Goal: Check status: Check status

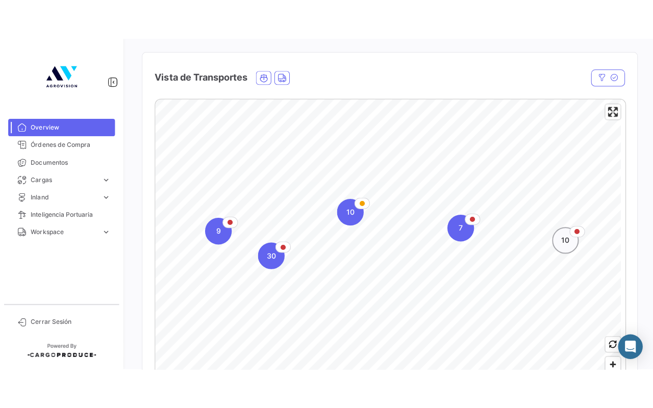
scroll to position [204, 0]
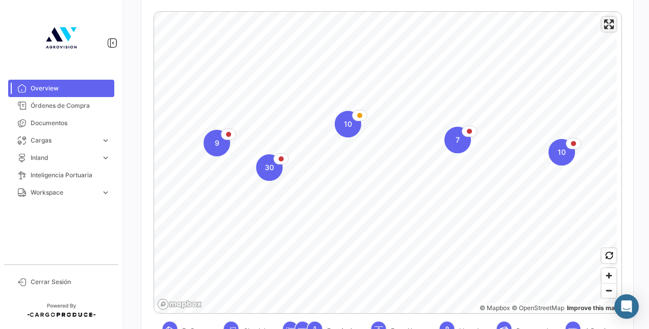
click at [605, 30] on span "Enter fullscreen" at bounding box center [609, 24] width 15 height 15
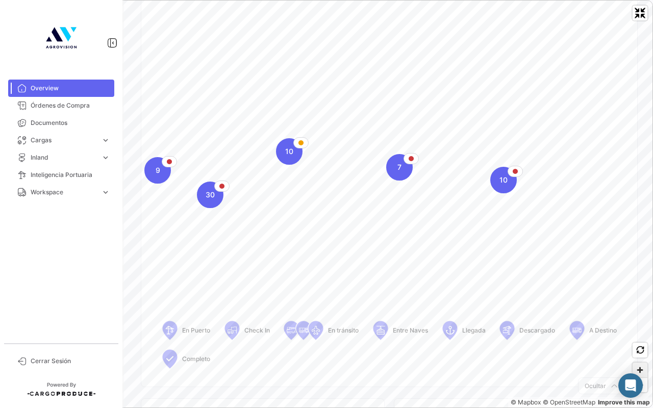
click at [640, 328] on span "Zoom in" at bounding box center [640, 370] width 15 height 15
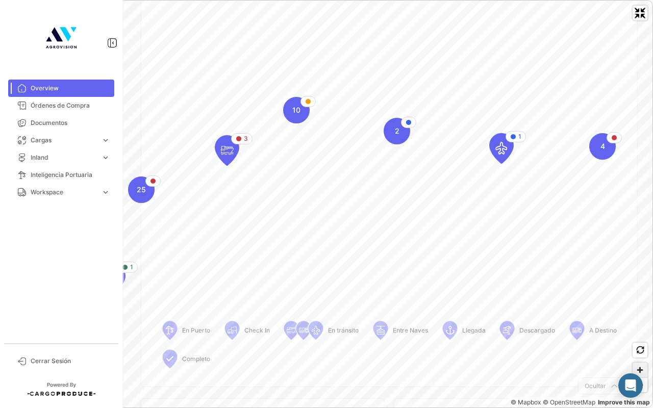
click at [643, 328] on span "Zoom in" at bounding box center [640, 370] width 15 height 15
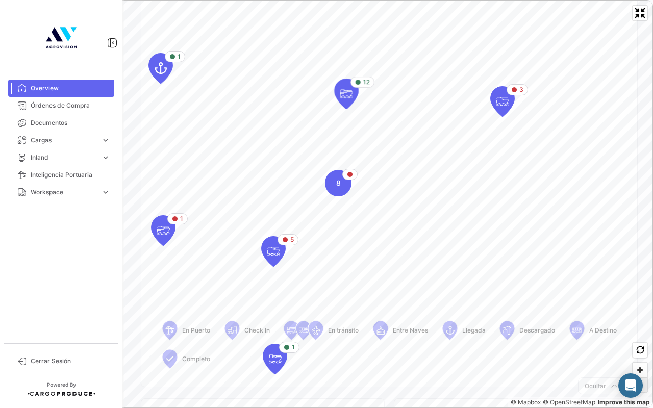
click at [640, 328] on span "Zoom out" at bounding box center [640, 385] width 15 height 14
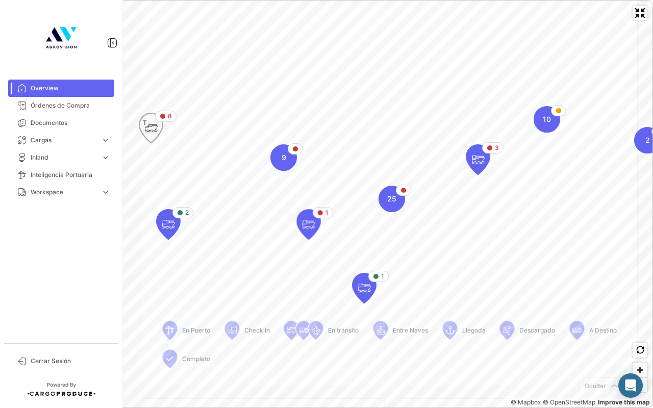
click at [155, 126] on icon "Map marker" at bounding box center [151, 127] width 14 height 21
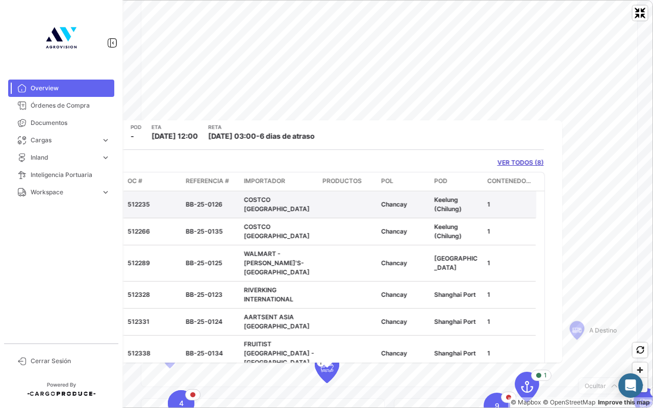
scroll to position [0, 0]
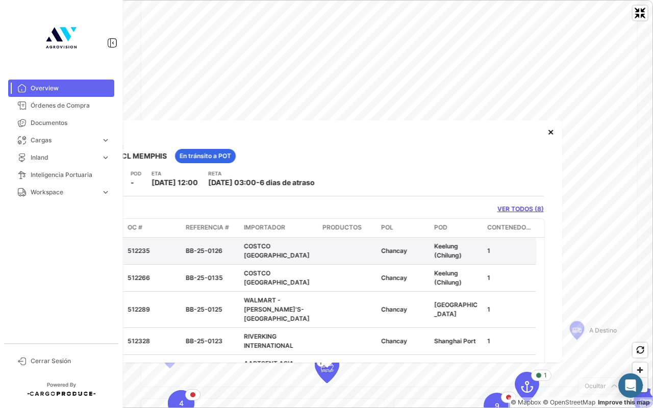
click at [119, 250] on link at bounding box center [120, 251] width 10 height 10
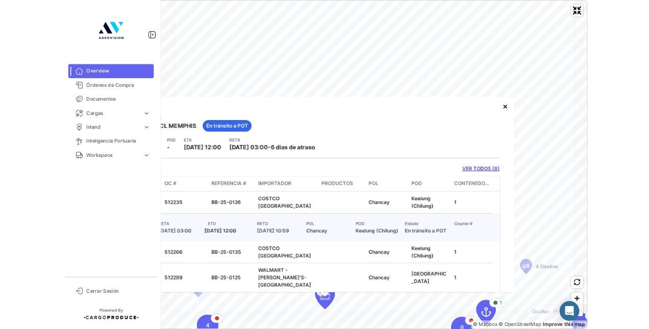
scroll to position [0, 135]
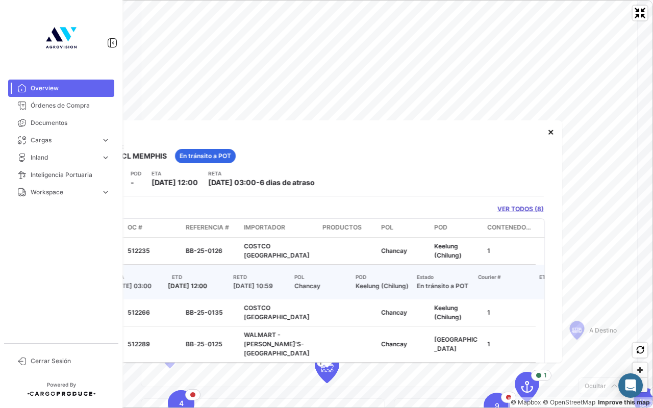
click at [512, 209] on link "VER TODOS (8)" at bounding box center [521, 209] width 46 height 9
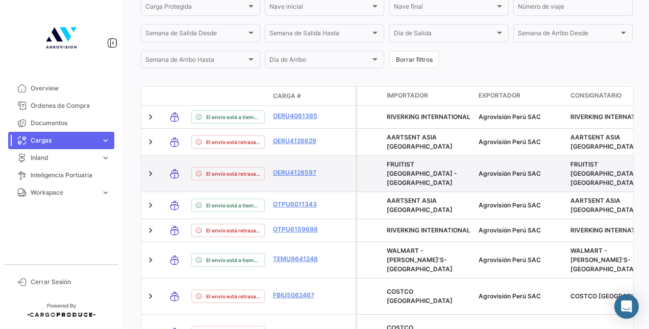
scroll to position [362, 0]
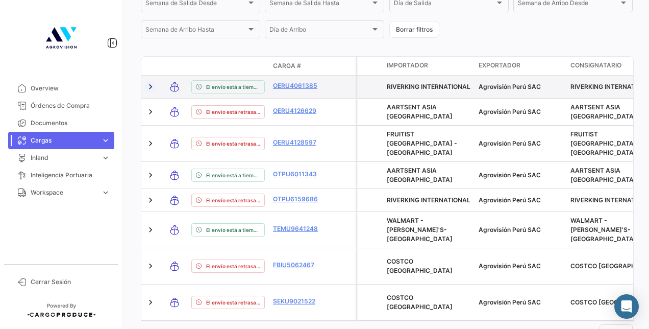
click at [151, 92] on link at bounding box center [150, 87] width 10 height 10
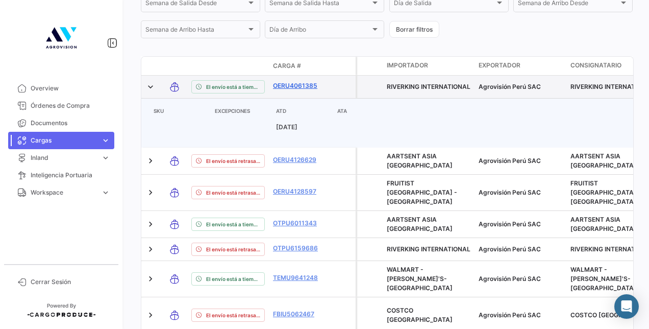
click at [285, 90] on link "OERU4061385" at bounding box center [299, 85] width 53 height 9
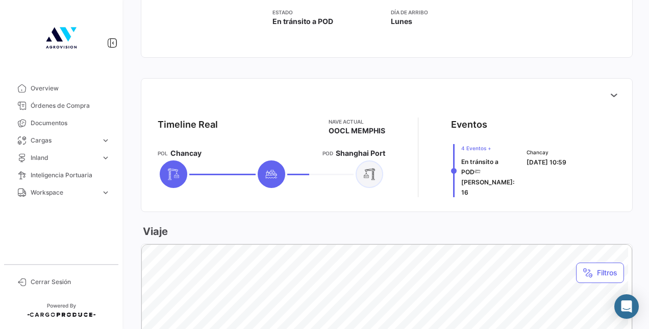
scroll to position [357, 0]
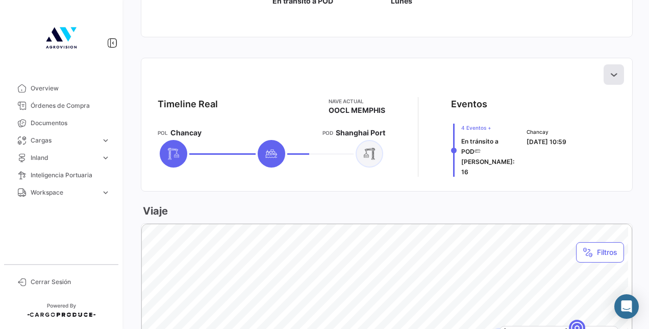
click at [612, 73] on icon at bounding box center [614, 74] width 10 height 10
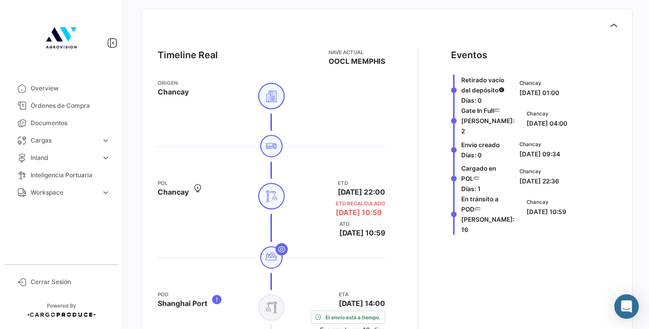
scroll to position [408, 0]
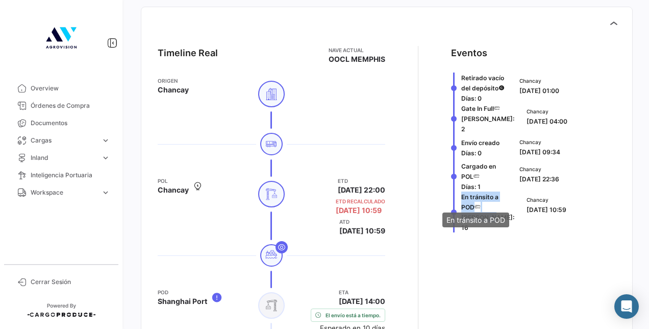
drag, startPoint x: 480, startPoint y: 211, endPoint x: 455, endPoint y: 192, distance: 31.3
click at [455, 192] on div "En [PERSON_NAME] a POD [PERSON_NAME]: 16" at bounding box center [482, 211] width 63 height 41
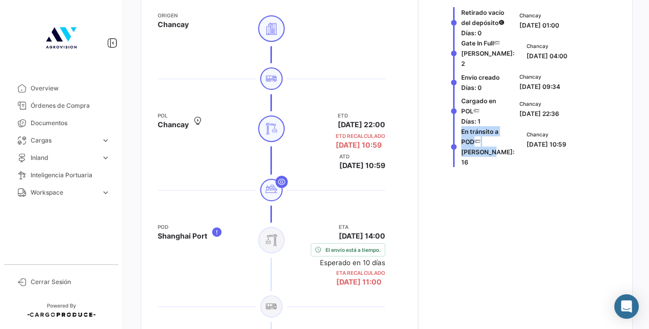
scroll to position [510, 0]
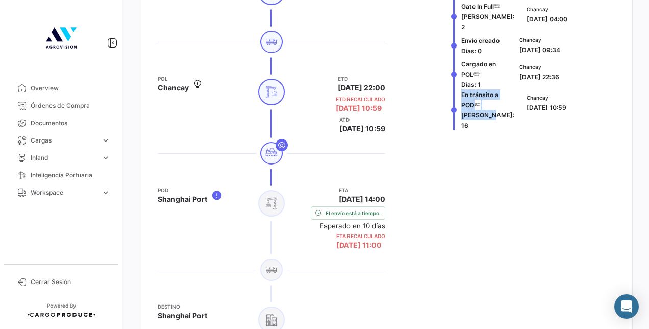
click at [483, 141] on app-shipment-events-dot-timeline "Eventos Retirado vacío del depósito [PERSON_NAME]: 0 Chancay [DATE] 01:00 Gate …" at bounding box center [533, 140] width 165 height 393
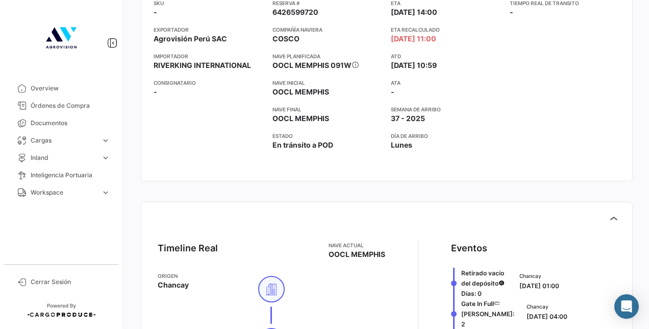
scroll to position [51, 0]
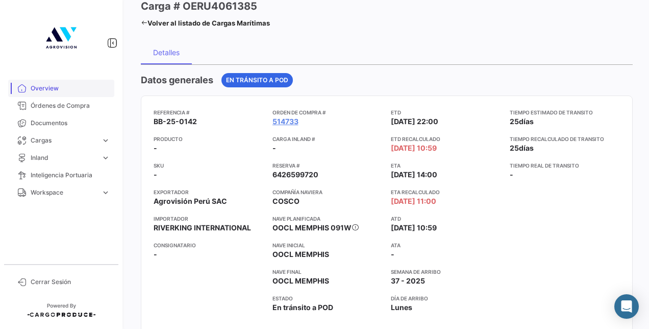
click at [53, 86] on span "Overview" at bounding box center [71, 88] width 80 height 9
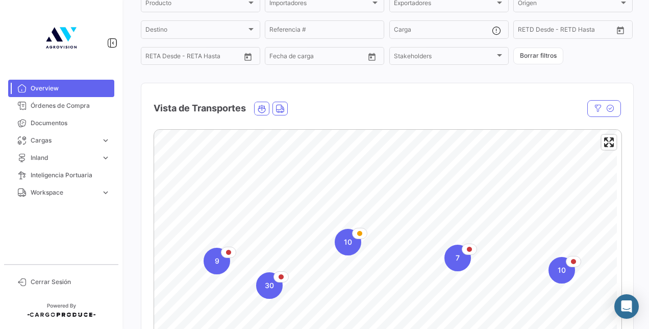
scroll to position [102, 0]
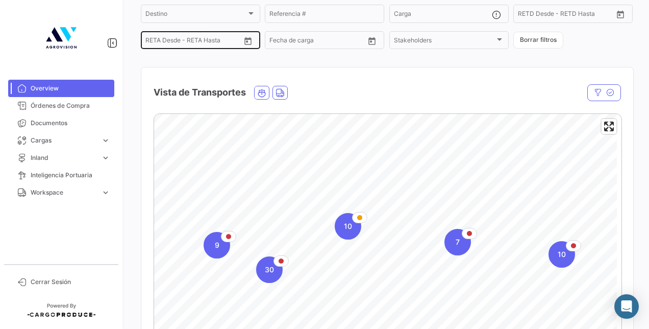
click at [246, 43] on icon "Open calendar" at bounding box center [247, 41] width 7 height 8
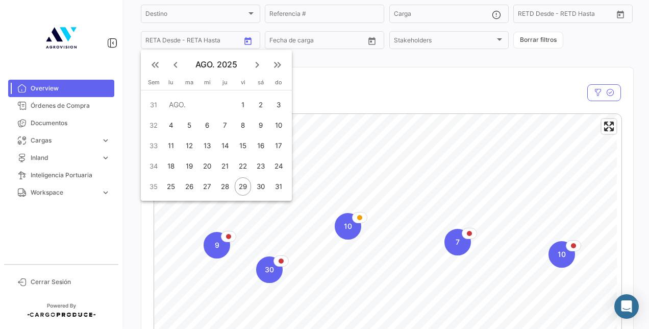
click at [259, 185] on div "30" at bounding box center [261, 186] width 16 height 18
type input "[DATE]"
click at [257, 61] on mat-icon "keyboard_arrow_right" at bounding box center [257, 65] width 12 height 12
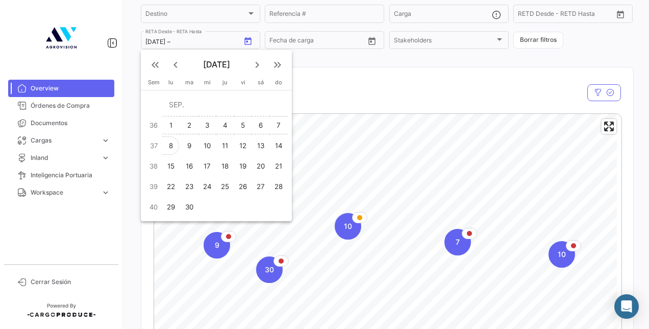
drag, startPoint x: 208, startPoint y: 143, endPoint x: 171, endPoint y: 141, distance: 36.8
click at [171, 141] on tr "37 8 9 10 11 12 13 14" at bounding box center [216, 145] width 143 height 20
click at [171, 141] on div "8" at bounding box center [171, 145] width 16 height 18
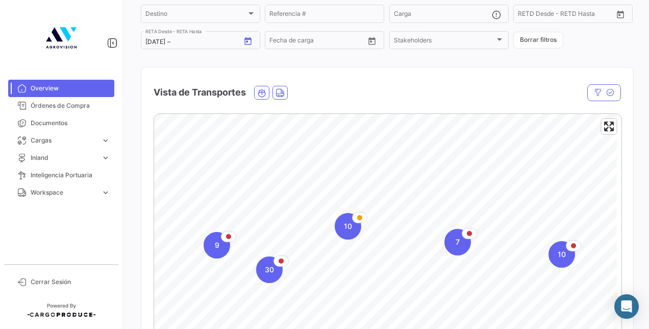
type input "[DATE]"
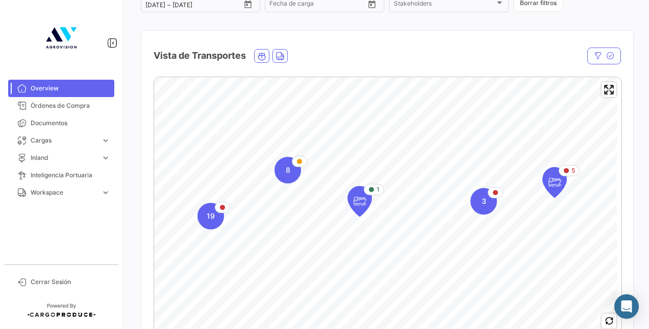
scroll to position [153, 0]
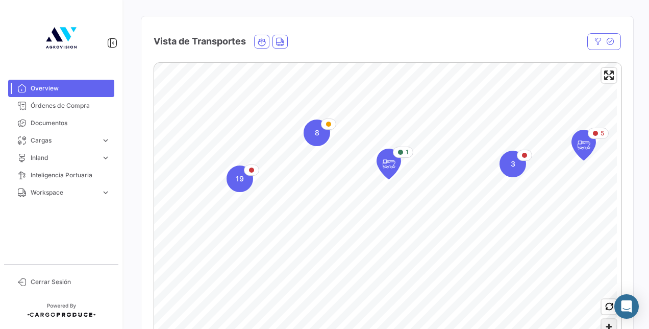
click at [605, 326] on span "Zoom in" at bounding box center [609, 326] width 15 height 15
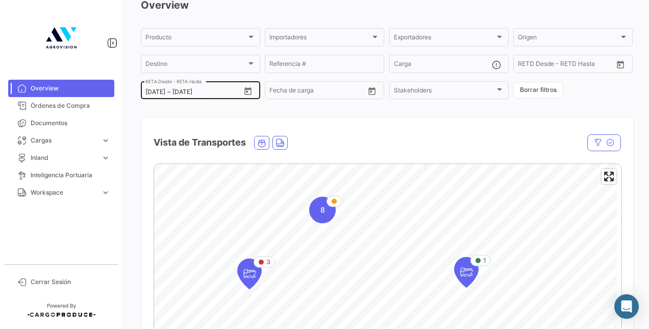
scroll to position [51, 0]
click at [250, 93] on icon "Open calendar" at bounding box center [247, 92] width 7 height 8
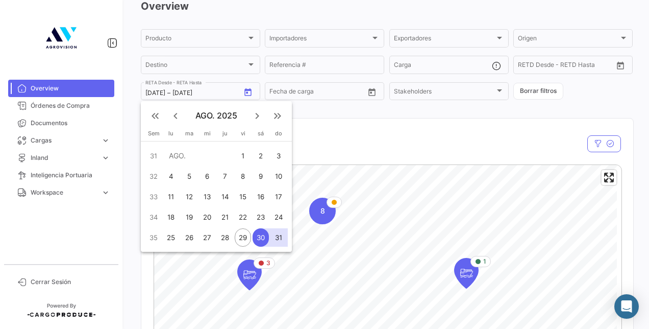
click at [264, 239] on div "30" at bounding box center [261, 237] width 16 height 18
click at [258, 113] on mat-icon "keyboard_arrow_right" at bounding box center [257, 116] width 12 height 12
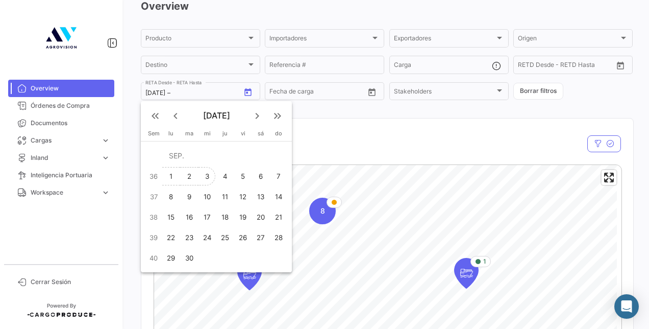
click at [213, 173] on div "3" at bounding box center [207, 176] width 16 height 18
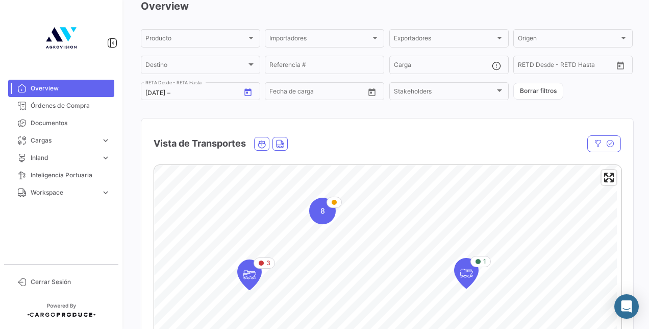
type input "[DATE]"
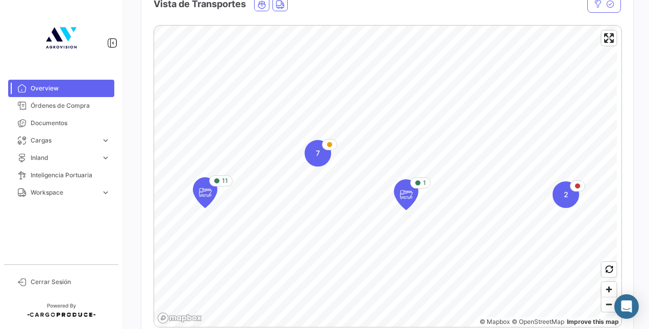
scroll to position [204, 0]
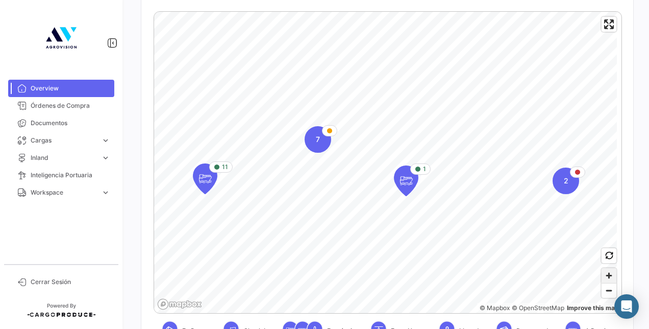
click at [602, 280] on span "Zoom in" at bounding box center [609, 275] width 15 height 15
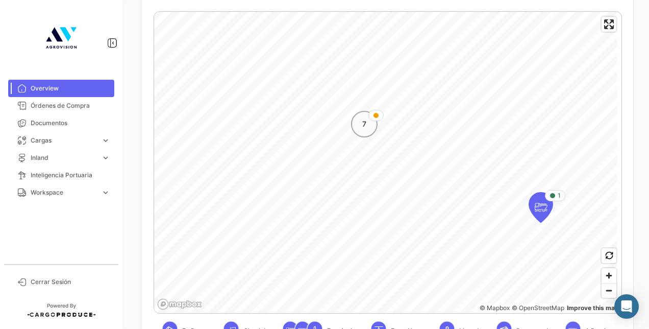
click at [364, 127] on span "7" at bounding box center [364, 124] width 4 height 10
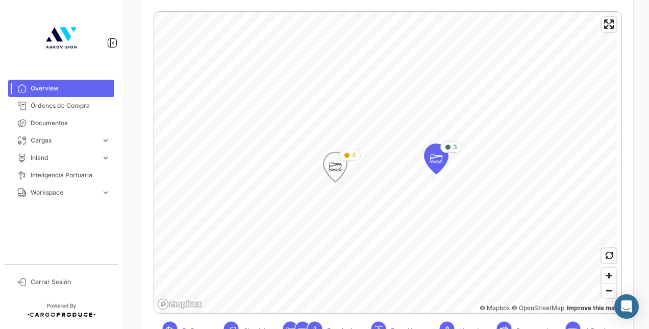
click at [337, 164] on icon "Map marker" at bounding box center [335, 166] width 14 height 21
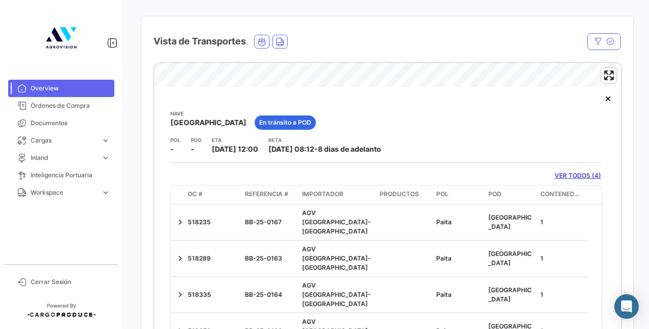
scroll to position [4, 0]
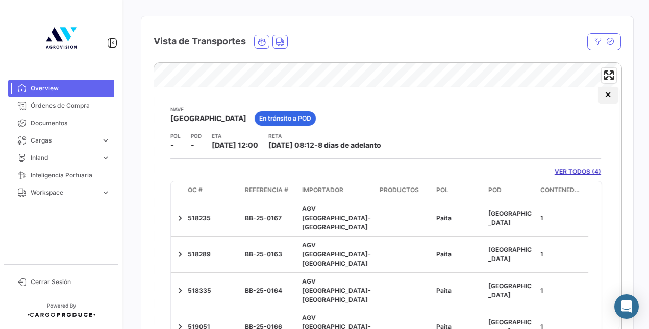
click at [598, 94] on button "×" at bounding box center [608, 94] width 20 height 20
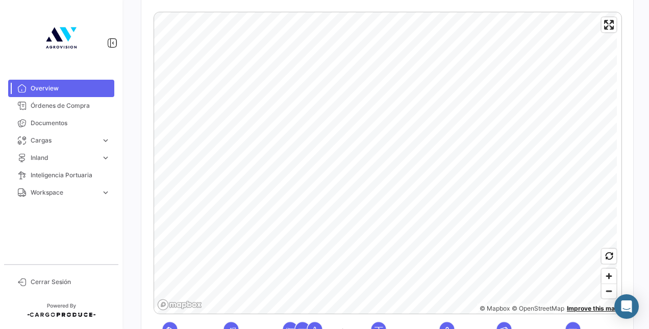
scroll to position [204, 0]
click at [607, 291] on span "Zoom out" at bounding box center [609, 290] width 15 height 14
click at [258, 189] on icon "Map marker" at bounding box center [253, 188] width 14 height 21
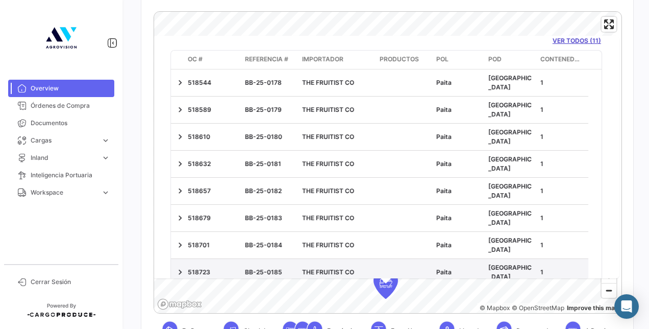
scroll to position [0, 0]
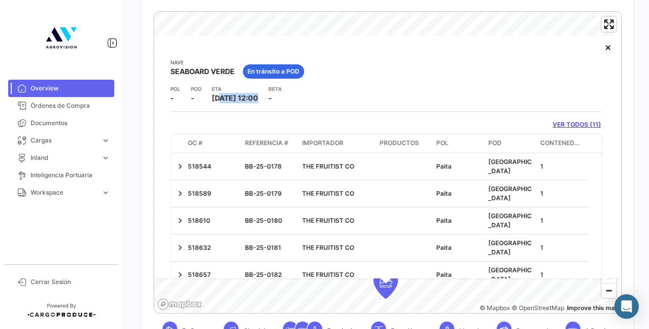
drag, startPoint x: 218, startPoint y: 97, endPoint x: 262, endPoint y: 97, distance: 43.9
click at [258, 97] on span "[DATE] 12:00" at bounding box center [235, 97] width 46 height 9
drag, startPoint x: 262, startPoint y: 97, endPoint x: 294, endPoint y: 97, distance: 32.2
click at [282, 97] on app-card-info-label "[PERSON_NAME] -" at bounding box center [274, 94] width 13 height 18
click at [598, 46] on button "×" at bounding box center [608, 47] width 20 height 20
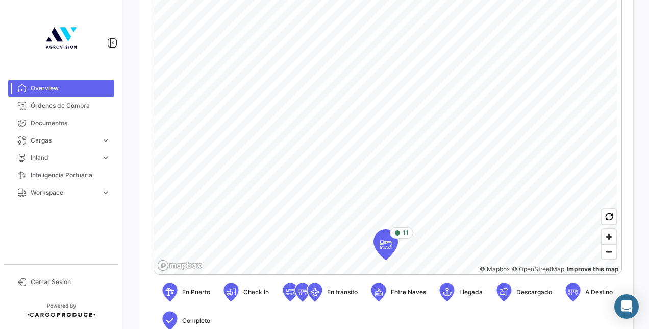
scroll to position [255, 0]
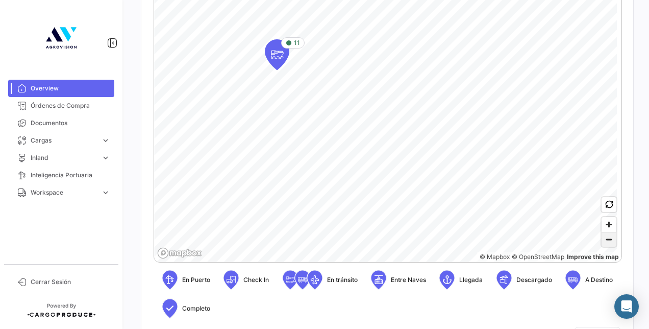
click at [605, 239] on span "Zoom out" at bounding box center [609, 239] width 15 height 14
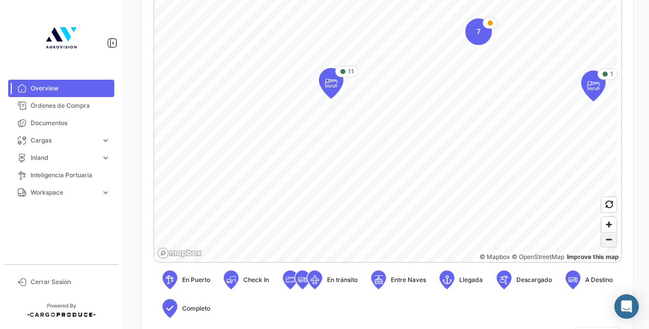
click at [605, 239] on span "Zoom out" at bounding box center [609, 239] width 15 height 14
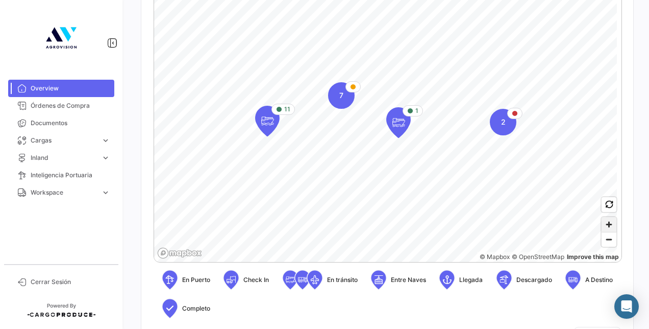
click at [605, 222] on span "Zoom in" at bounding box center [609, 224] width 15 height 15
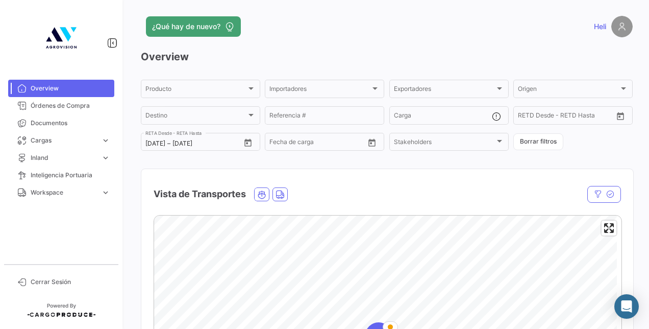
scroll to position [0, 0]
click at [373, 85] on div at bounding box center [374, 89] width 9 height 8
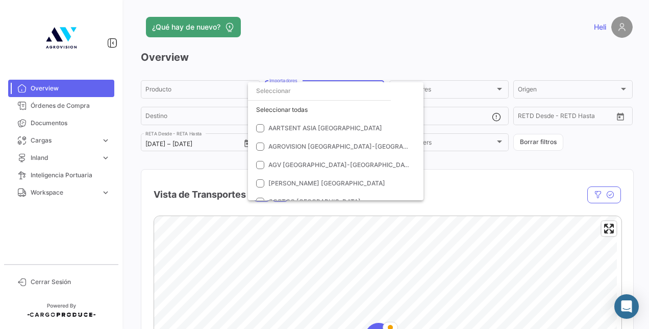
click at [232, 156] on div at bounding box center [324, 164] width 649 height 329
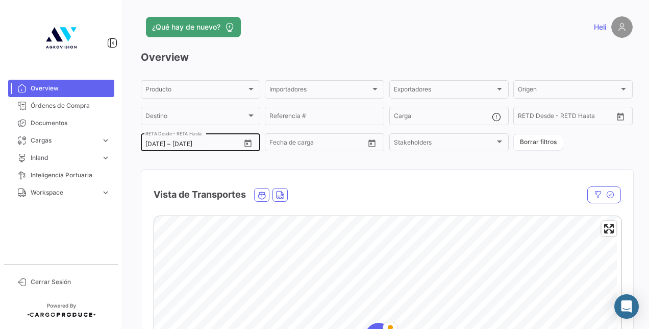
click at [246, 142] on icon "Open calendar" at bounding box center [247, 143] width 7 height 8
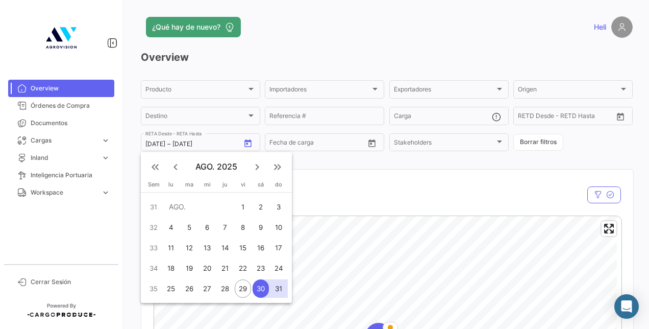
click at [525, 145] on div at bounding box center [324, 164] width 649 height 329
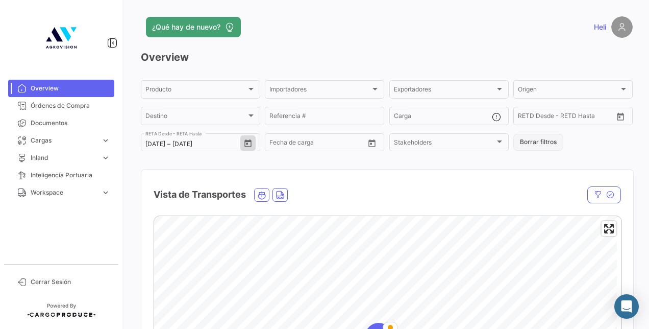
click at [534, 142] on button "Borrar filtros" at bounding box center [538, 142] width 50 height 17
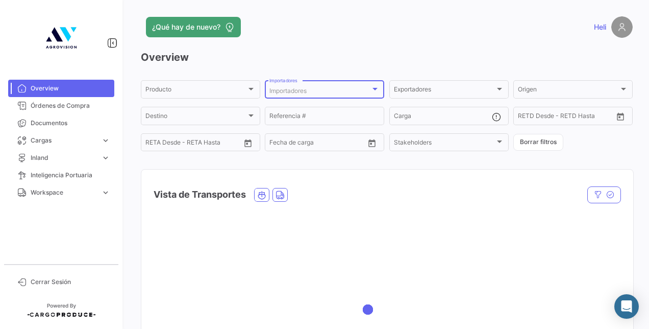
click at [372, 88] on div at bounding box center [374, 89] width 5 height 3
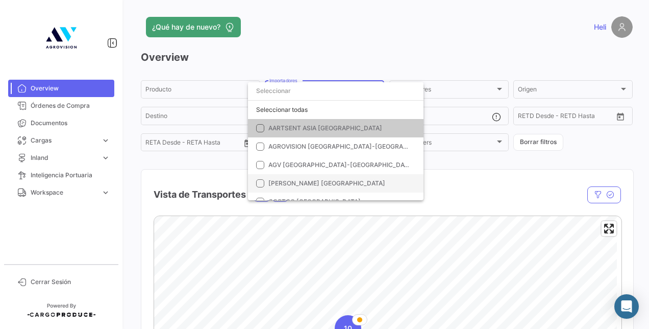
click at [259, 183] on mat-pseudo-checkbox at bounding box center [260, 183] width 8 height 8
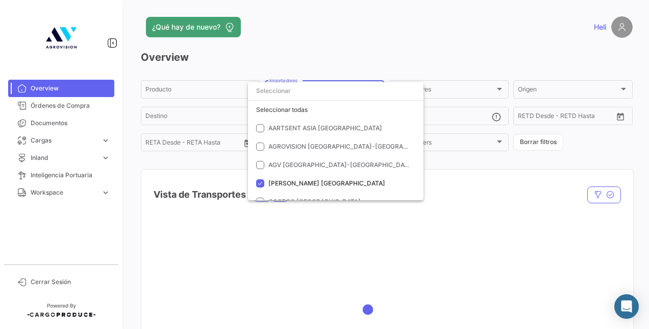
click at [198, 176] on div at bounding box center [324, 164] width 649 height 329
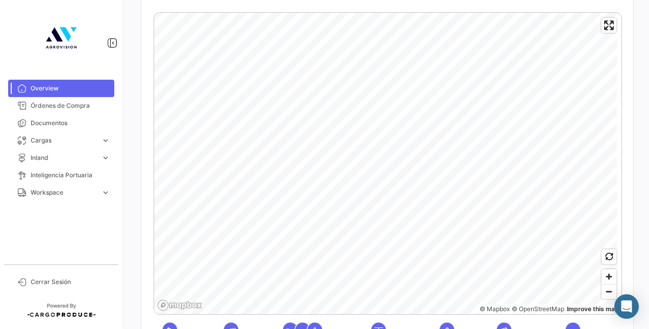
scroll to position [204, 0]
click at [602, 294] on span "Zoom out" at bounding box center [609, 290] width 15 height 14
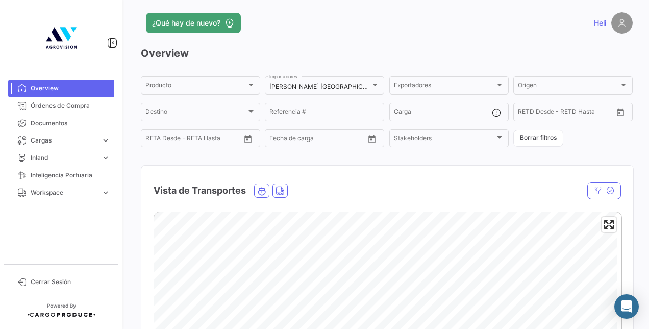
scroll to position [0, 0]
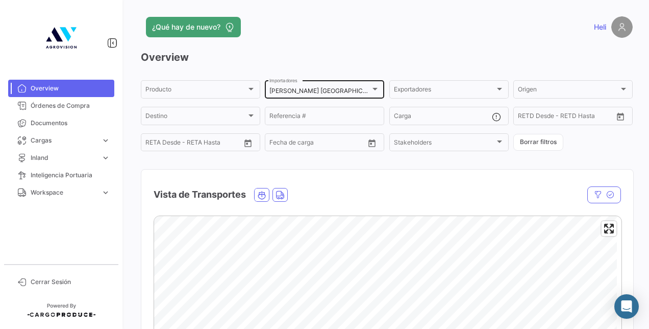
click at [370, 88] on div at bounding box center [374, 89] width 9 height 8
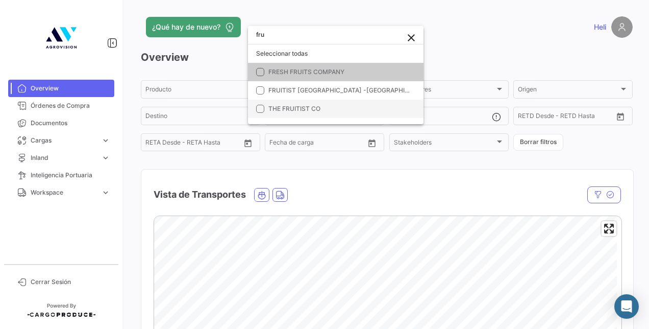
type input "fru"
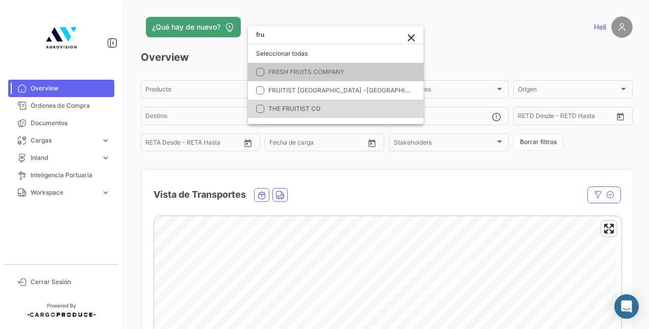
click at [263, 105] on mat-option "THE FRUITIST CO" at bounding box center [336, 109] width 176 height 18
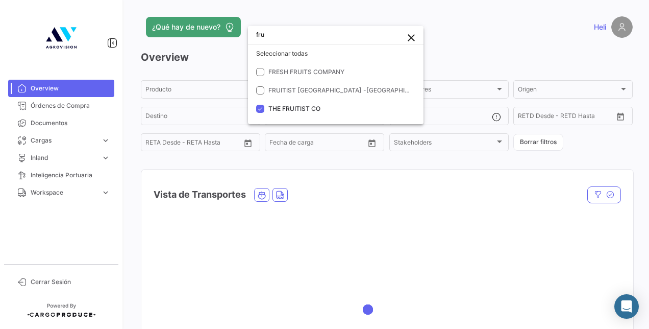
click at [407, 187] on div at bounding box center [324, 164] width 649 height 329
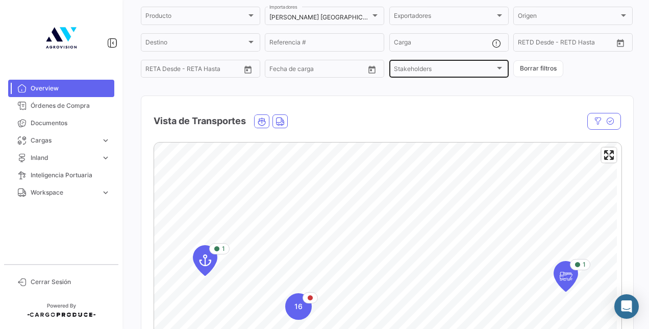
scroll to position [51, 0]
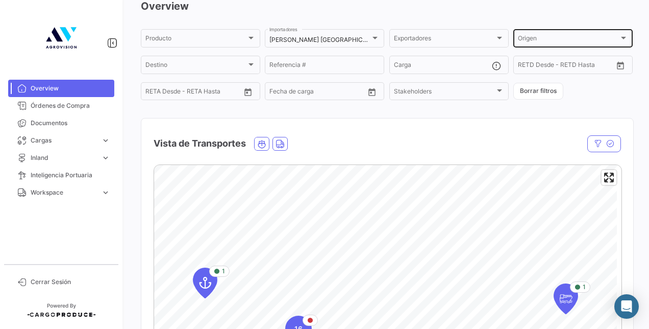
click at [607, 37] on div "Origen" at bounding box center [568, 39] width 101 height 7
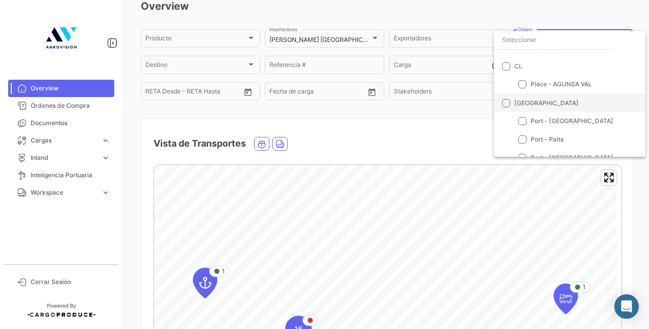
scroll to position [21, 0]
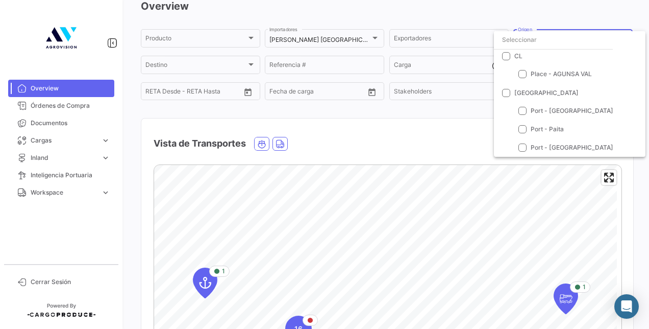
click at [451, 15] on div at bounding box center [324, 164] width 649 height 329
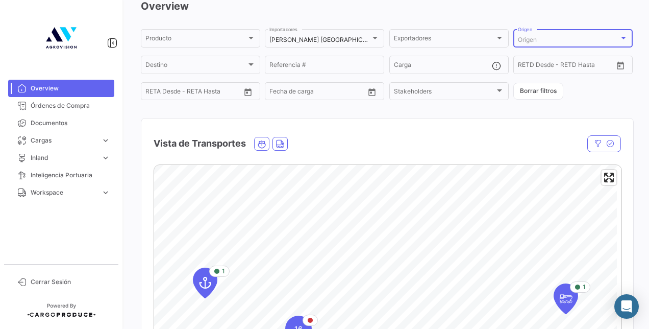
click at [534, 36] on div "Origen" at bounding box center [568, 39] width 101 height 7
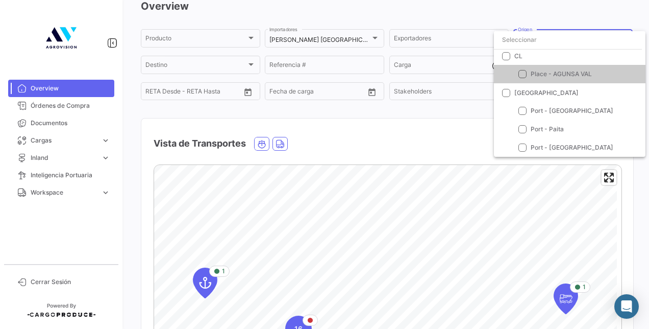
click at [463, 21] on div at bounding box center [324, 164] width 649 height 329
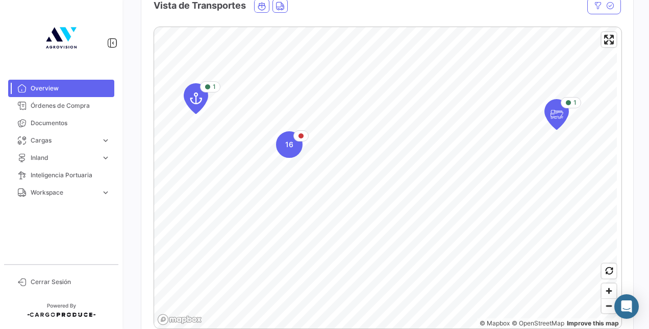
scroll to position [204, 0]
